Goal: Use online tool/utility: Use online tool/utility

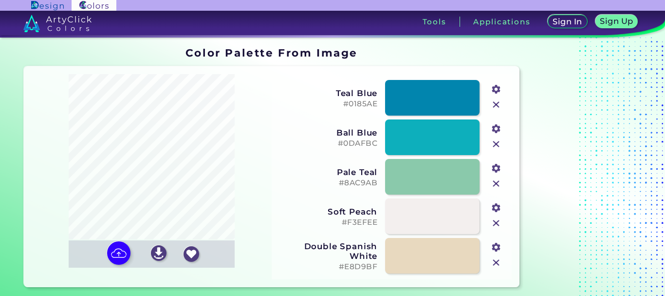
type input "#b3976a"
type input "#807a45"
type input "#adc08a"
type input "#2b1913"
type input "#e5d2aa"
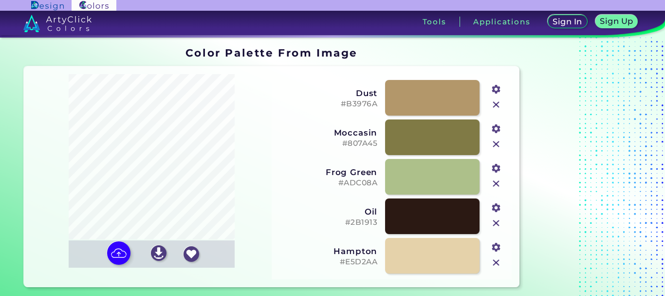
click at [497, 170] on input "#adc08a" at bounding box center [495, 167] width 12 height 12
type input "#7c859d"
click at [569, 239] on div at bounding box center [585, 166] width 122 height 247
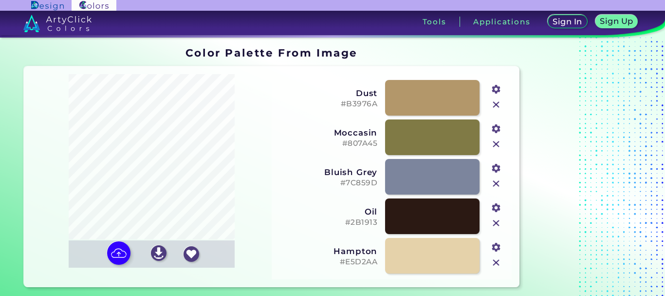
click at [495, 125] on input "#807a45" at bounding box center [495, 127] width 12 height 12
type input "#f7fd50"
click at [638, 117] on div at bounding box center [585, 166] width 122 height 247
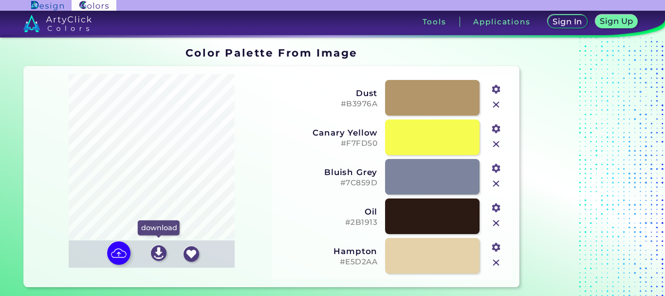
click at [158, 252] on img at bounding box center [159, 253] width 16 height 16
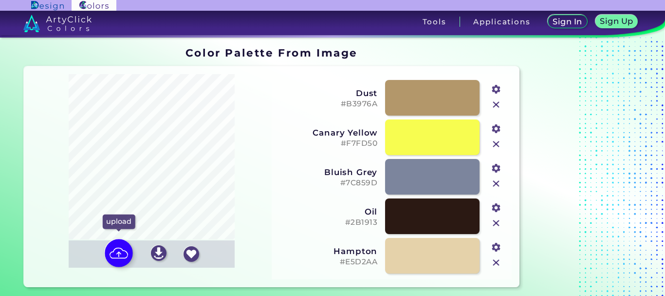
click at [117, 258] on img at bounding box center [119, 253] width 28 height 28
click at [0, 0] on input "file" at bounding box center [0, 0] width 0 height 0
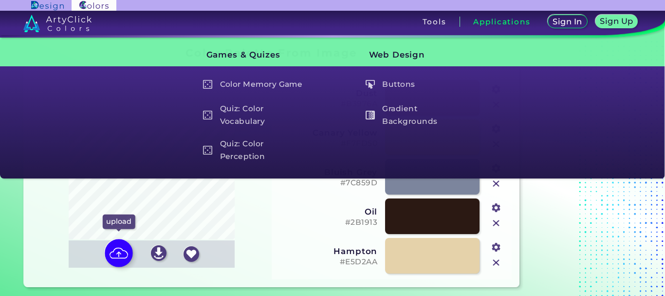
click at [118, 254] on img at bounding box center [119, 253] width 28 height 28
click at [0, 0] on input "file" at bounding box center [0, 0] width 0 height 0
type input "#9fbedd"
type input "#7da345"
type input "#bad9ef"
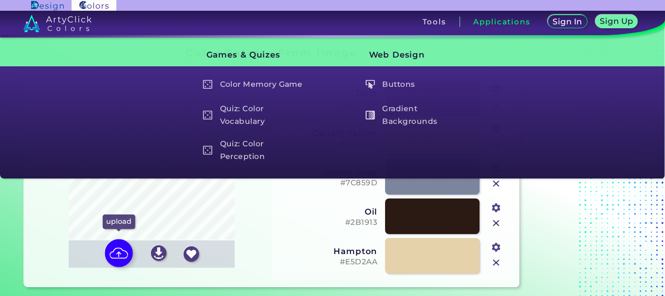
type input "#0d2a10"
type input "#7d613c"
type input "#d4f3f6"
type input "#fefcfc"
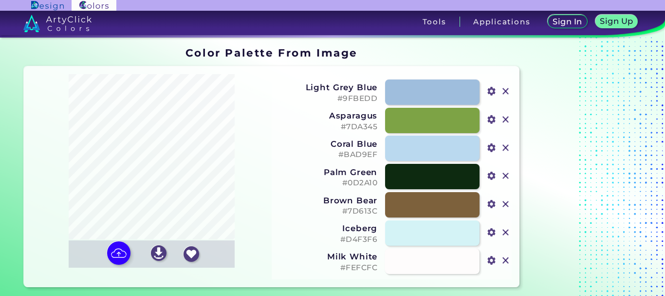
click at [496, 225] on input "#d4f3f6" at bounding box center [491, 231] width 12 height 12
type input "#9e0804"
click at [622, 241] on div at bounding box center [585, 166] width 122 height 247
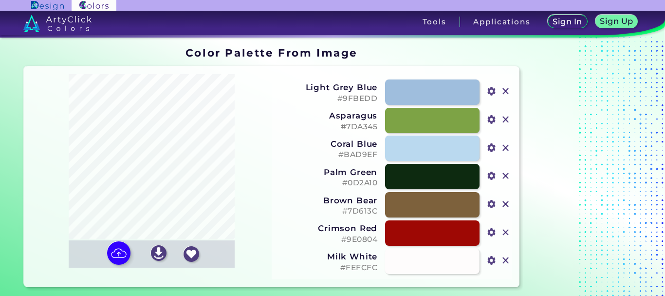
click at [497, 84] on input "#9fbedd" at bounding box center [491, 90] width 12 height 12
type input "#2384ce"
click at [622, 226] on div at bounding box center [585, 166] width 122 height 247
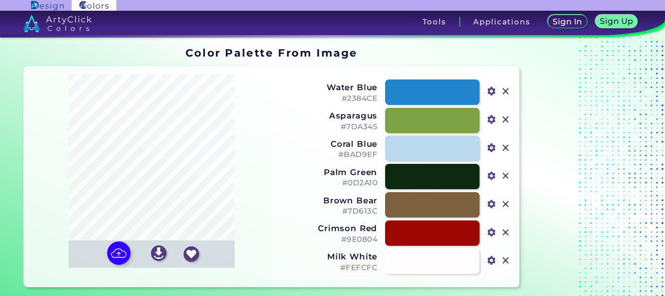
click at [496, 253] on input "#fefcfc" at bounding box center [491, 259] width 12 height 12
type input "#3b21a2"
click at [618, 77] on div at bounding box center [585, 166] width 122 height 247
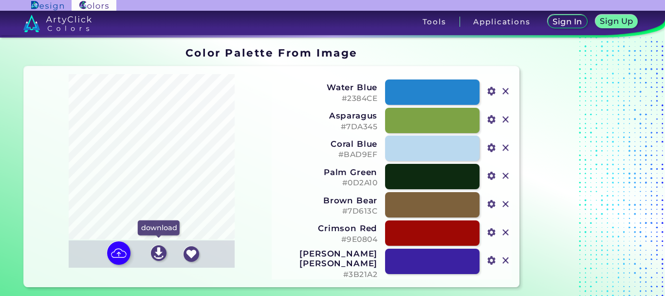
click at [158, 255] on img at bounding box center [159, 253] width 16 height 16
click at [160, 250] on img at bounding box center [159, 253] width 16 height 16
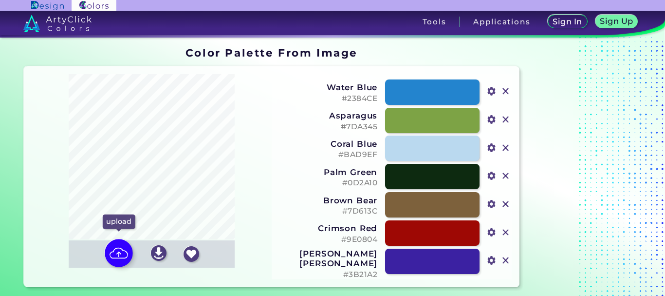
click at [120, 254] on img at bounding box center [119, 253] width 28 height 28
click at [0, 0] on input "file" at bounding box center [0, 0] width 0 height 0
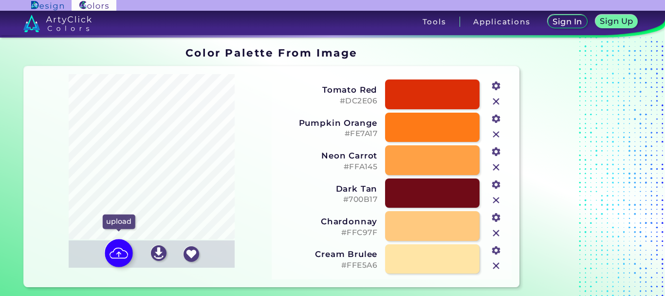
type input "#dc2e06"
type input "#fe7a17"
type input "#ffa145"
type input "#700b17"
type input "#ffc97f"
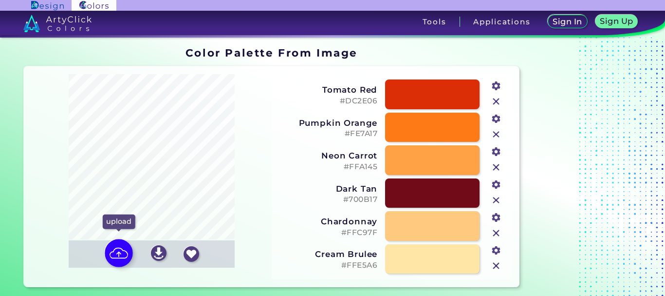
type input "#ffe5a6"
